Goal: Check status: Check status

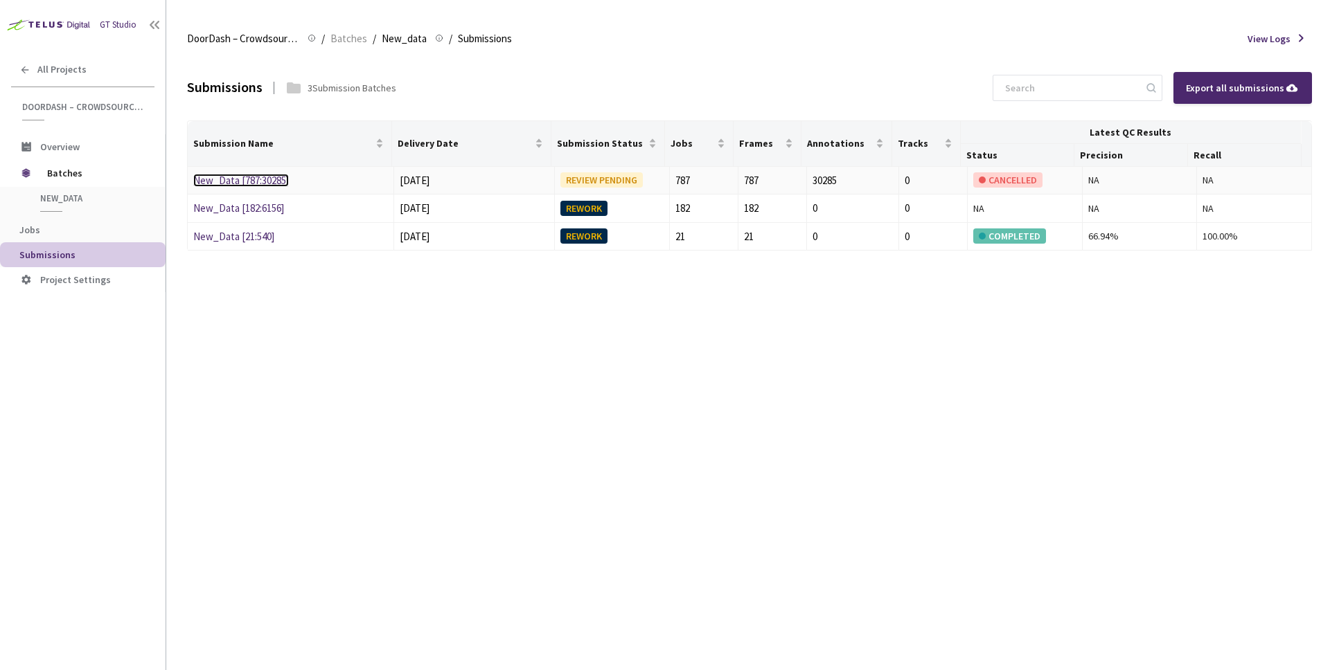
click at [265, 182] on link "New_Data [787:30285]" at bounding box center [241, 180] width 96 height 13
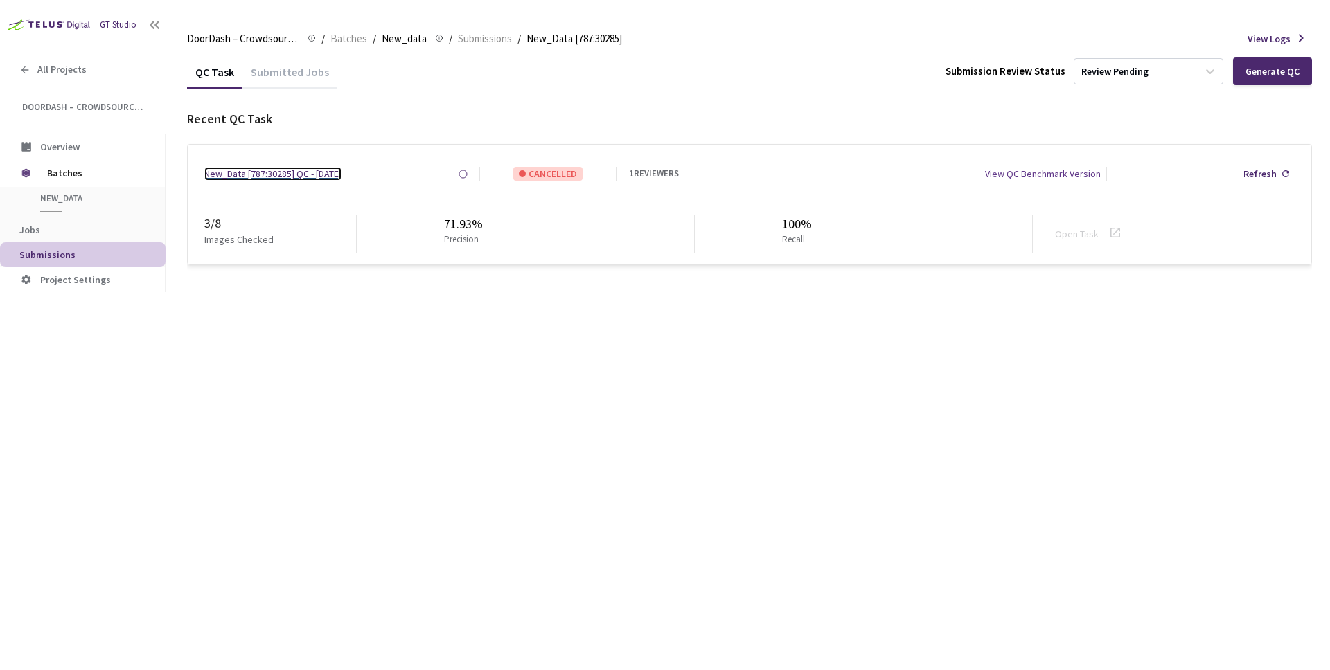
click at [284, 170] on div "New_Data [787:30285] QC - [DATE]" at bounding box center [272, 174] width 137 height 14
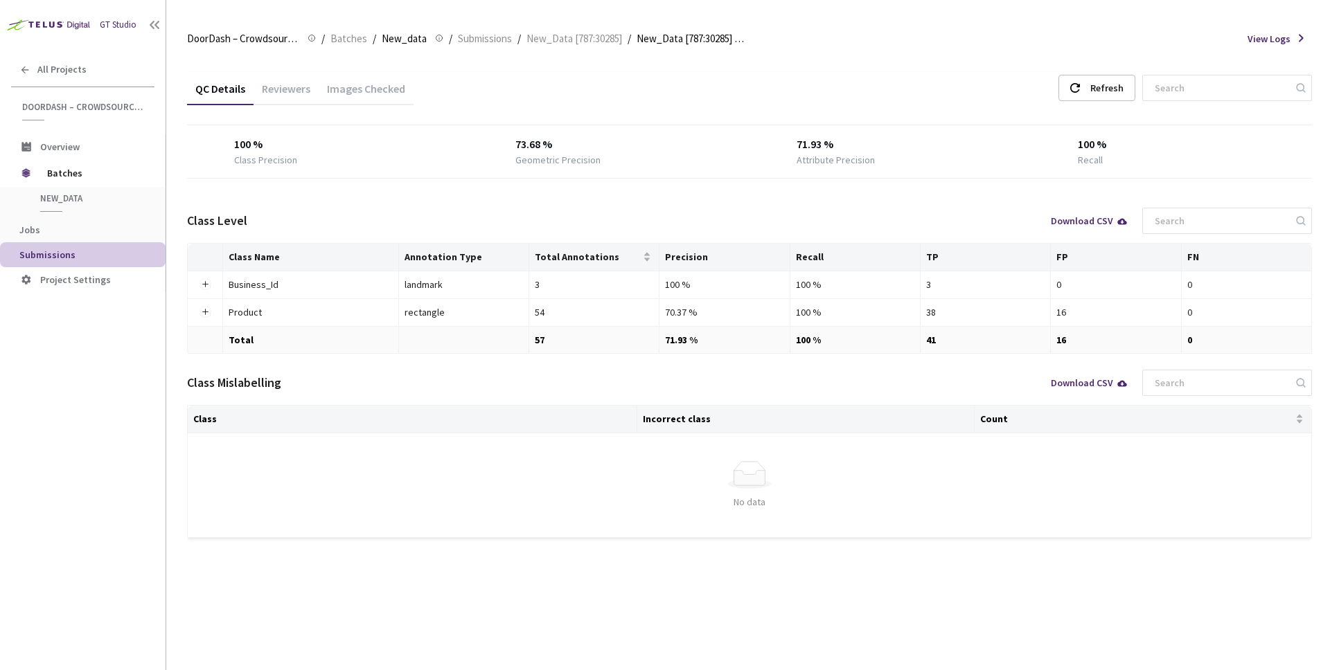
click at [345, 95] on div "Images Checked" at bounding box center [366, 94] width 95 height 24
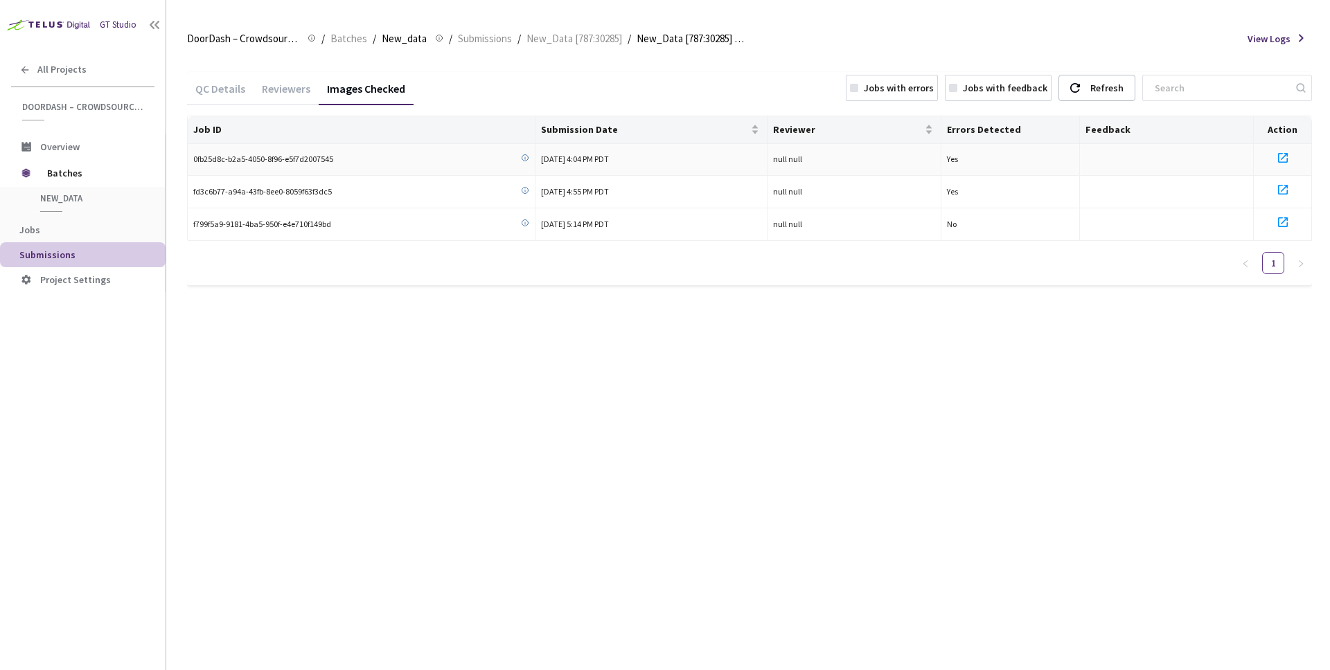
click at [1284, 158] on icon at bounding box center [1282, 158] width 17 height 17
click at [213, 96] on div "QC Details" at bounding box center [220, 94] width 66 height 24
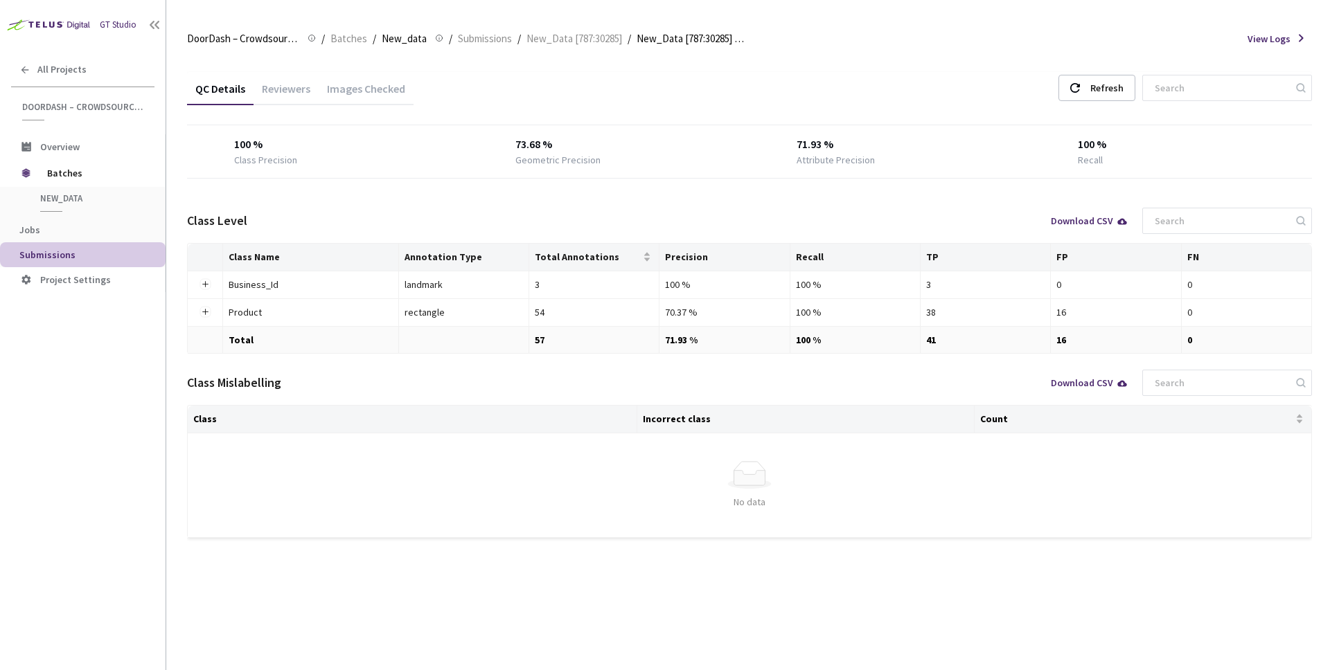
click at [278, 94] on div "Reviewers" at bounding box center [286, 94] width 65 height 24
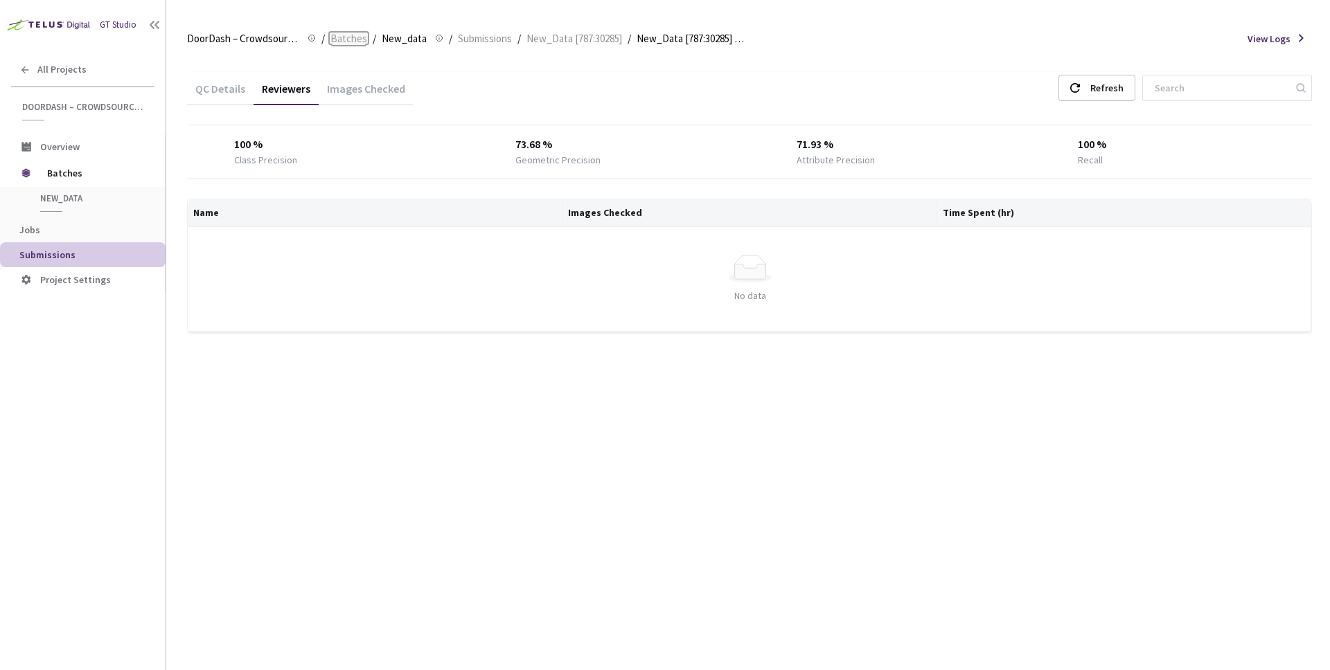
click at [350, 39] on span "Batches" at bounding box center [348, 38] width 37 height 17
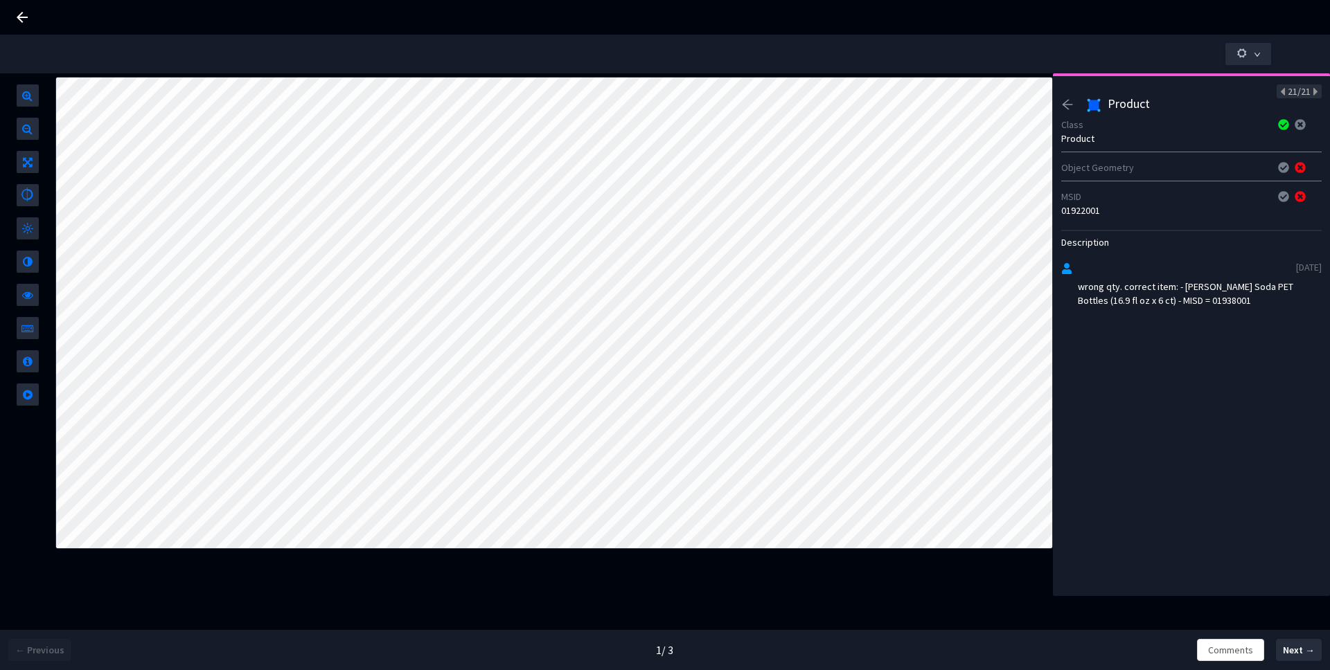
click at [1077, 215] on div "01922001" at bounding box center [1191, 211] width 260 height 14
drag, startPoint x: 1078, startPoint y: 206, endPoint x: 1054, endPoint y: 207, distance: 24.9
click at [1054, 207] on div "4/21 Product Class Product Object Geometry MSID NA Description [DATE] item not …" at bounding box center [1191, 334] width 277 height 523
drag, startPoint x: 1083, startPoint y: 212, endPoint x: 1063, endPoint y: 211, distance: 19.4
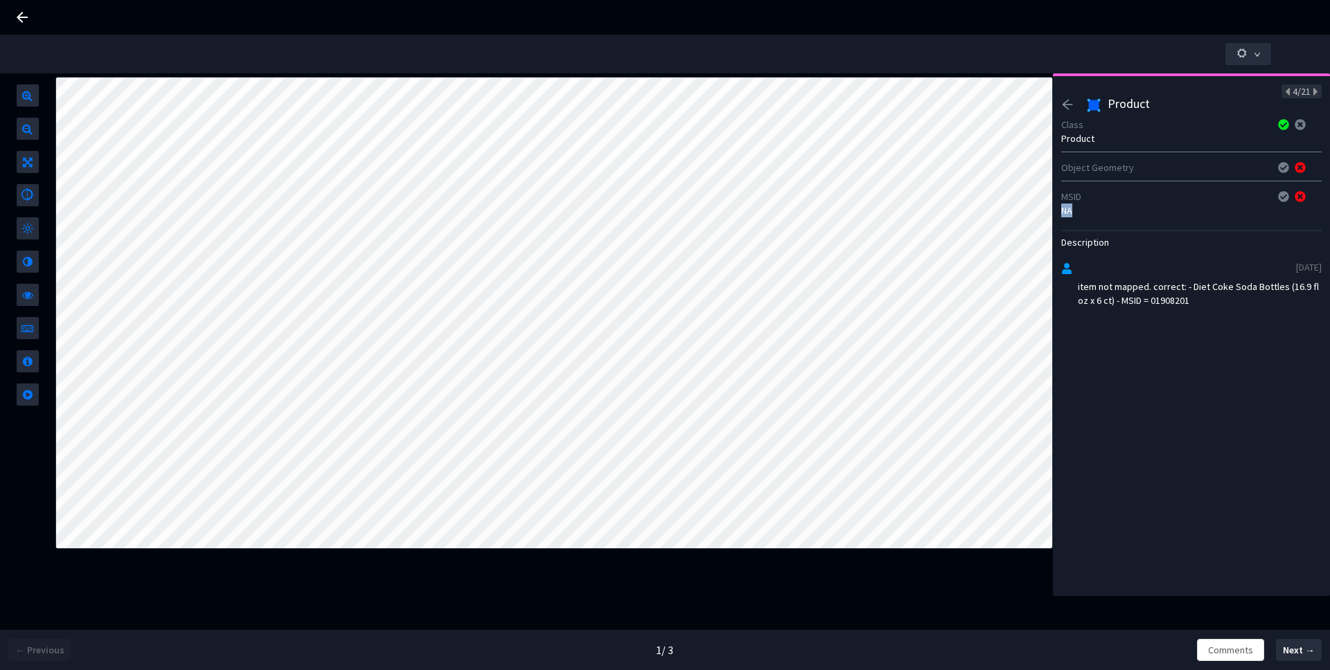
click at [1063, 211] on div "NA" at bounding box center [1191, 211] width 260 height 14
click at [1126, 295] on div "item not mapped. correct: - Squirt Caffeine Free Grapefruit Soda Bottles (16.9 …" at bounding box center [1200, 294] width 244 height 28
